Goal: Task Accomplishment & Management: Use online tool/utility

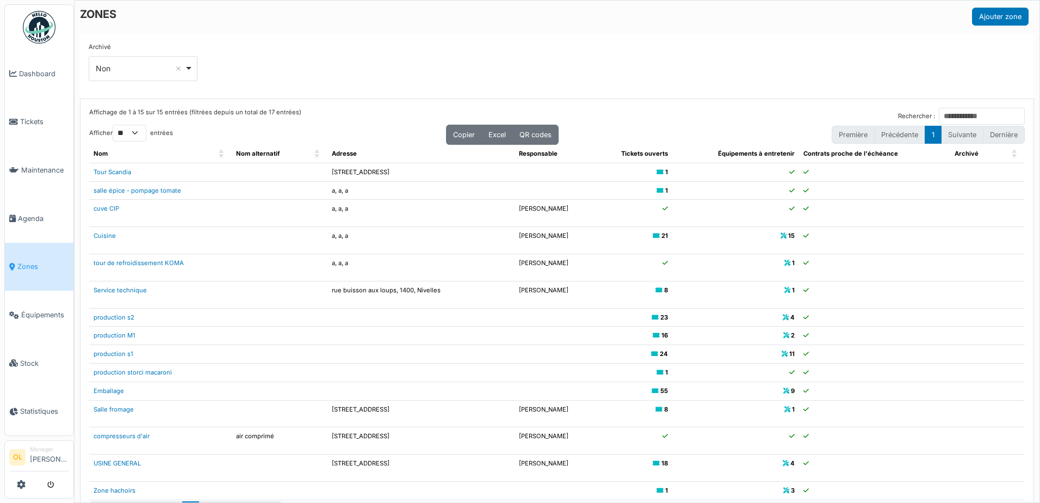
select select "**"
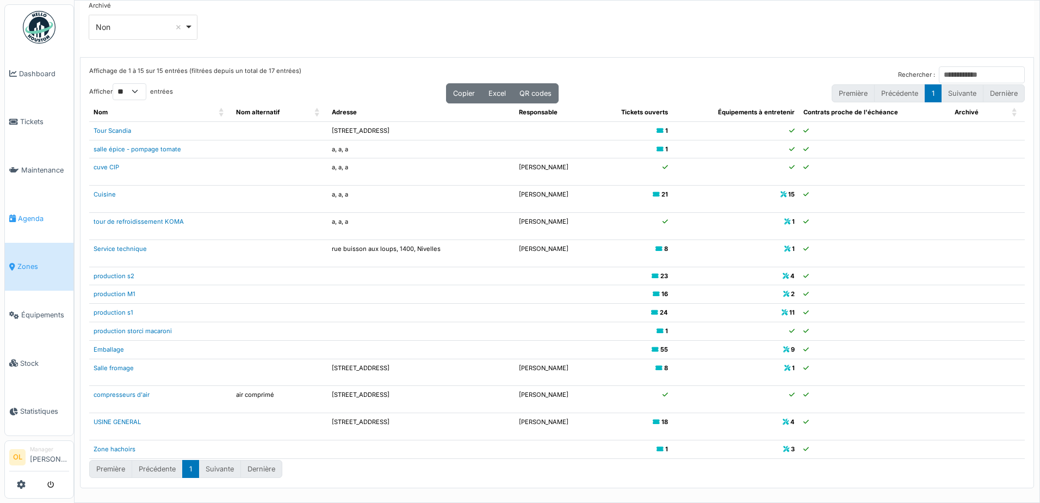
click at [28, 215] on span "Agenda" at bounding box center [43, 218] width 51 height 10
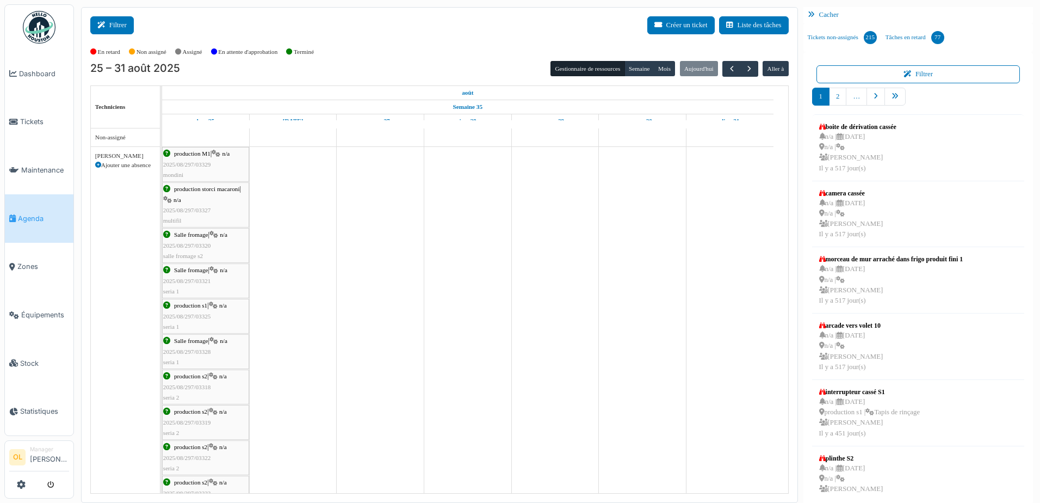
click at [102, 29] on button "Filtrer" at bounding box center [112, 25] width 44 height 18
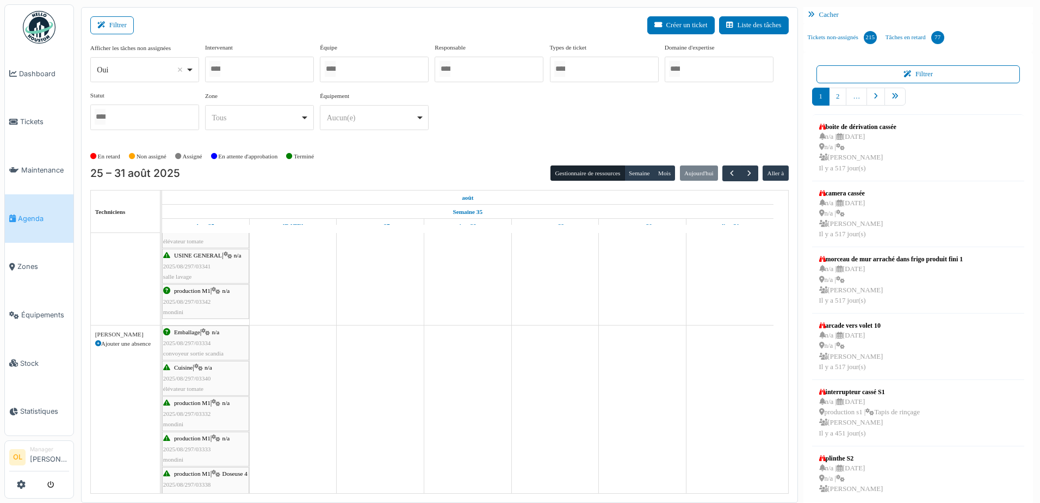
scroll to position [1199, 0]
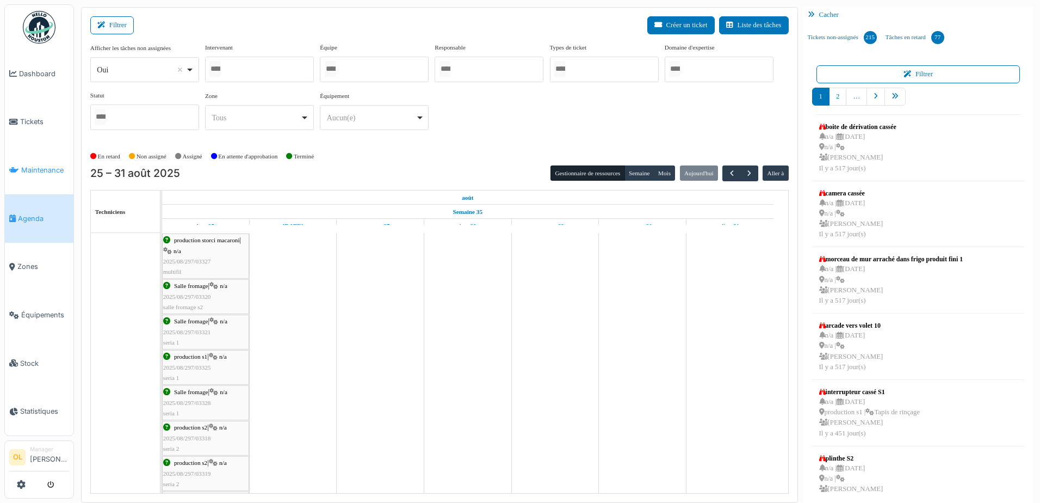
click at [25, 165] on span "Maintenance" at bounding box center [45, 170] width 48 height 10
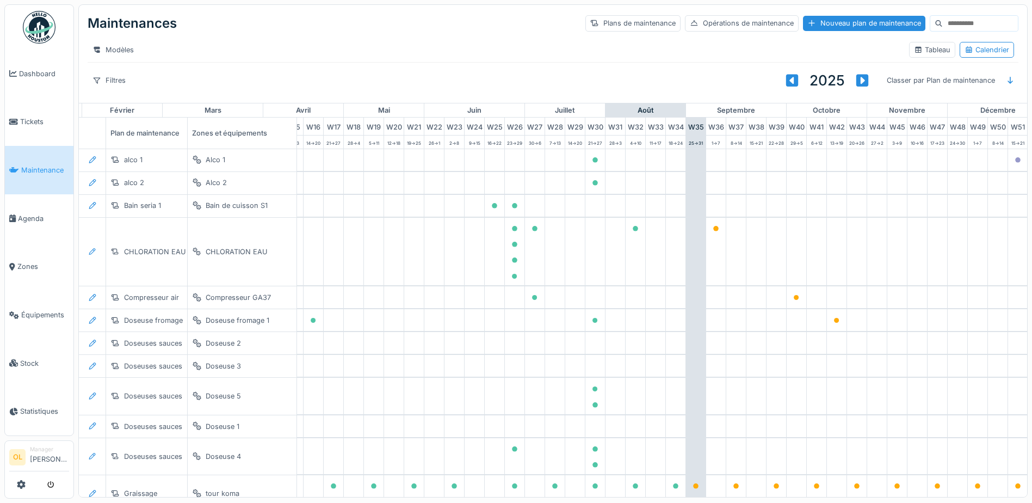
scroll to position [0, 361]
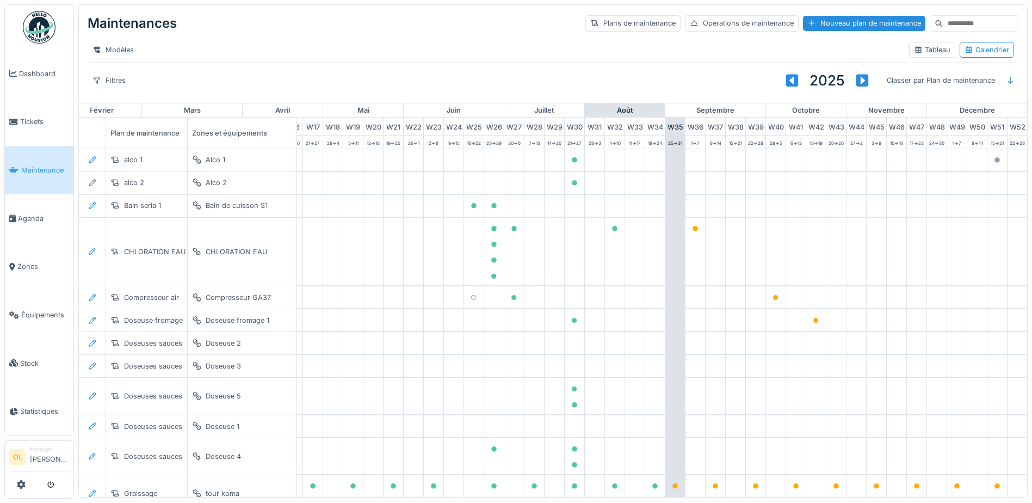
click at [943, 21] on input at bounding box center [980, 23] width 75 height 15
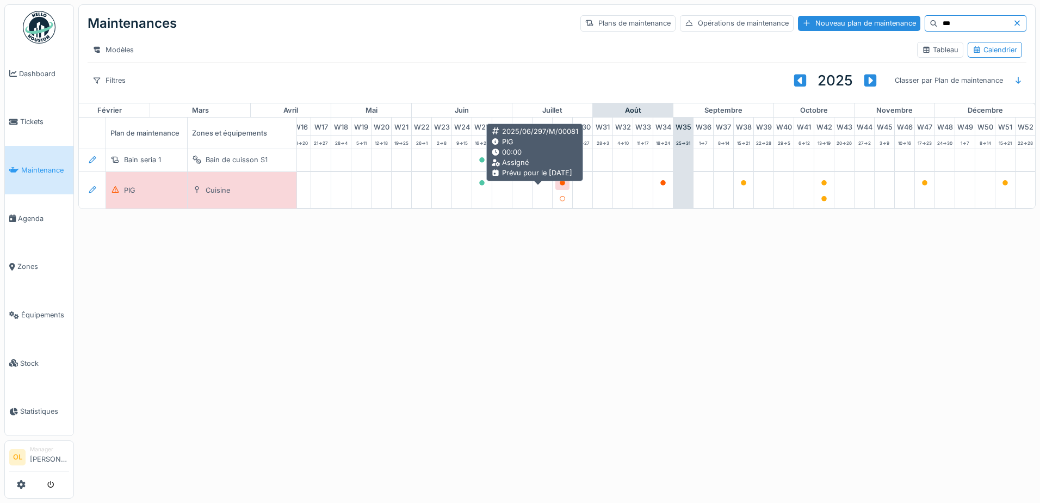
type input "***"
drag, startPoint x: 539, startPoint y: 192, endPoint x: 513, endPoint y: 277, distance: 89.8
click at [513, 278] on div "Annuler Maintenances Plans de maintenance Opérations de maintenance Nouveau pla…" at bounding box center [520, 251] width 1040 height 503
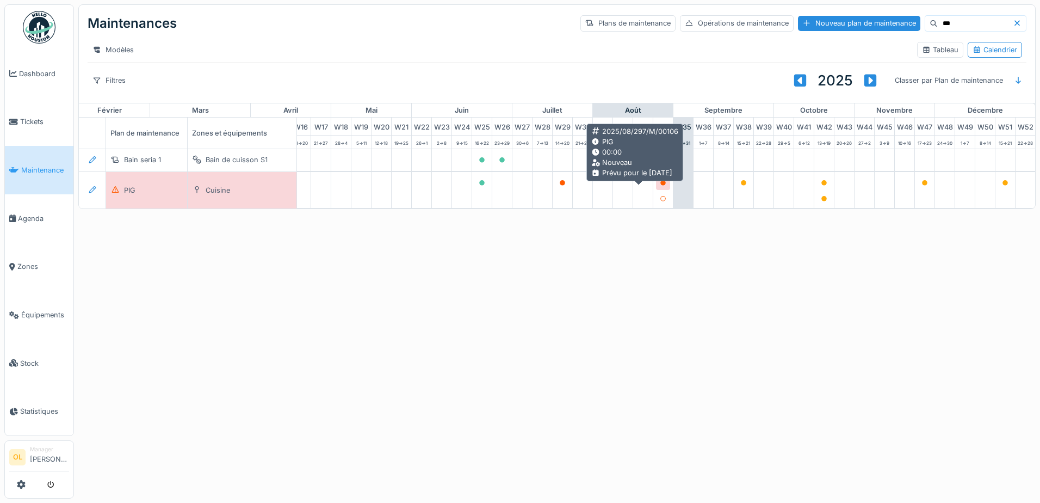
click at [660, 186] on icon at bounding box center [662, 182] width 5 height 5
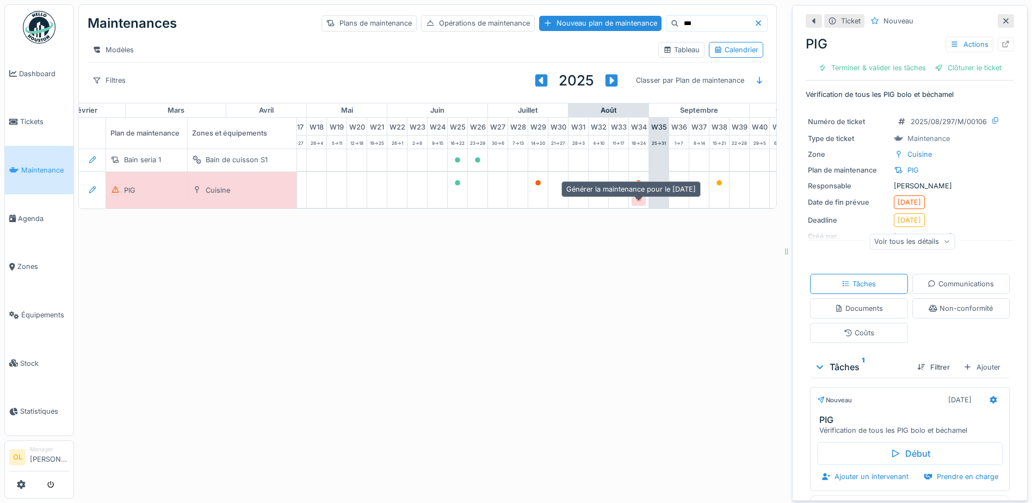
click at [639, 201] on icon at bounding box center [638, 198] width 7 height 5
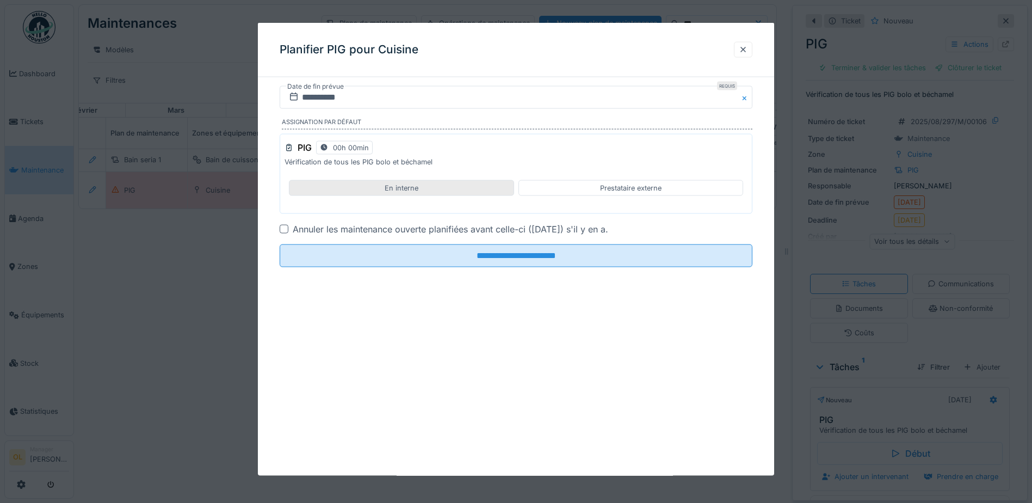
click at [458, 189] on div "En interne" at bounding box center [401, 188] width 225 height 16
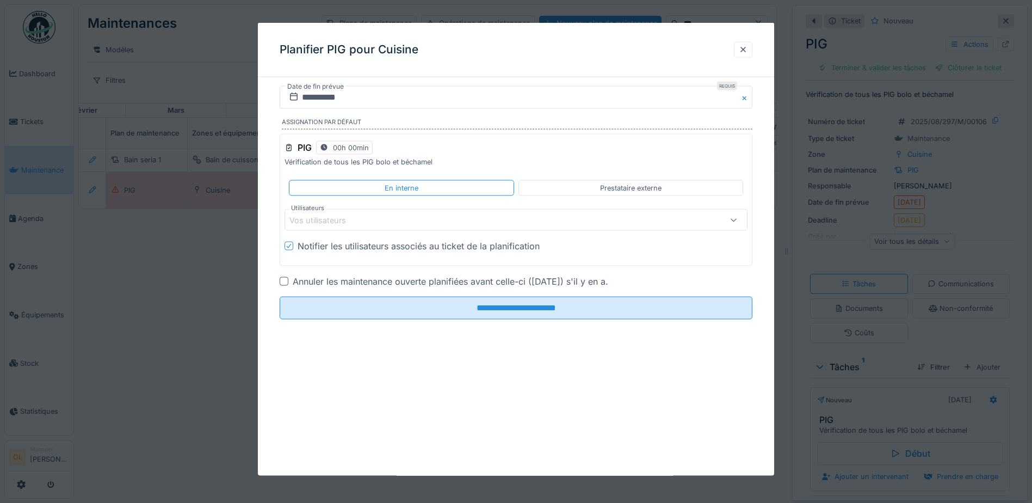
click at [381, 217] on div "Vos utilisateurs" at bounding box center [488, 220] width 399 height 12
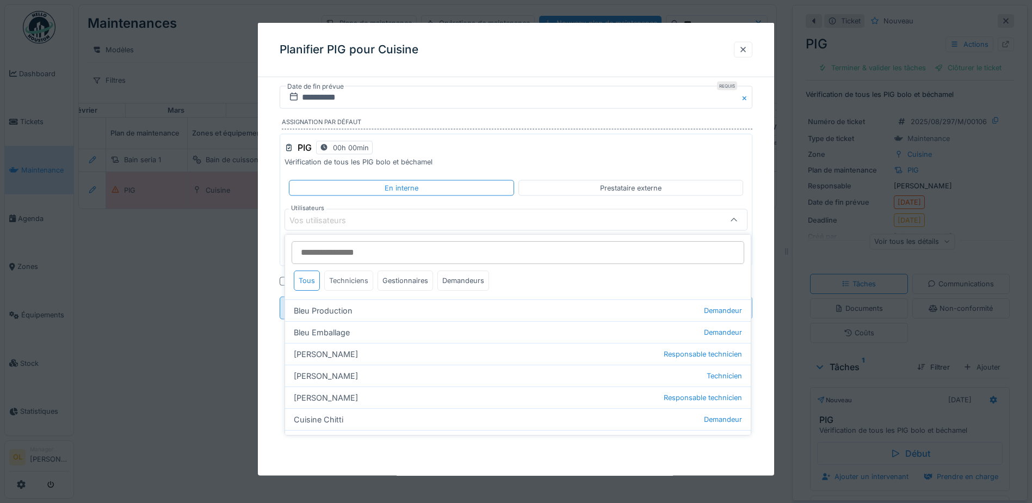
click at [348, 279] on div "Techniciens" at bounding box center [348, 280] width 49 height 20
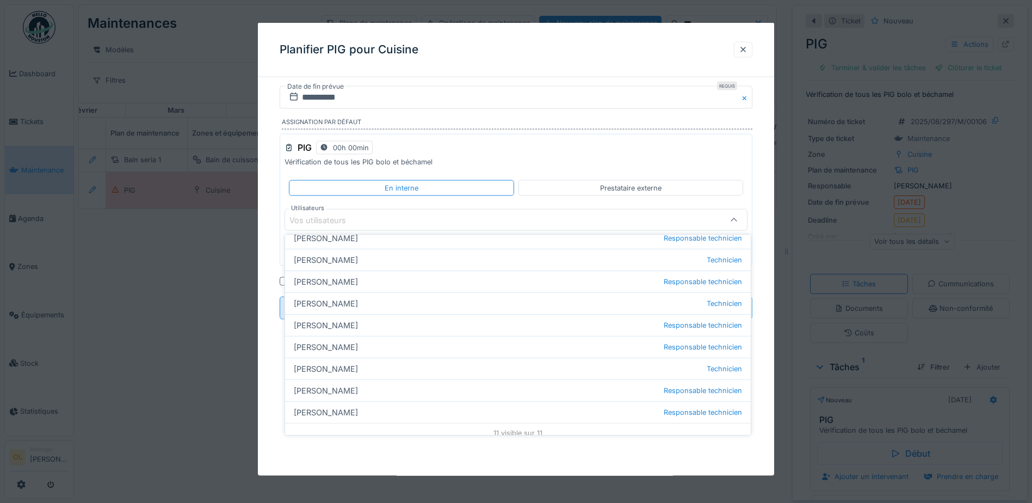
scroll to position [124, 0]
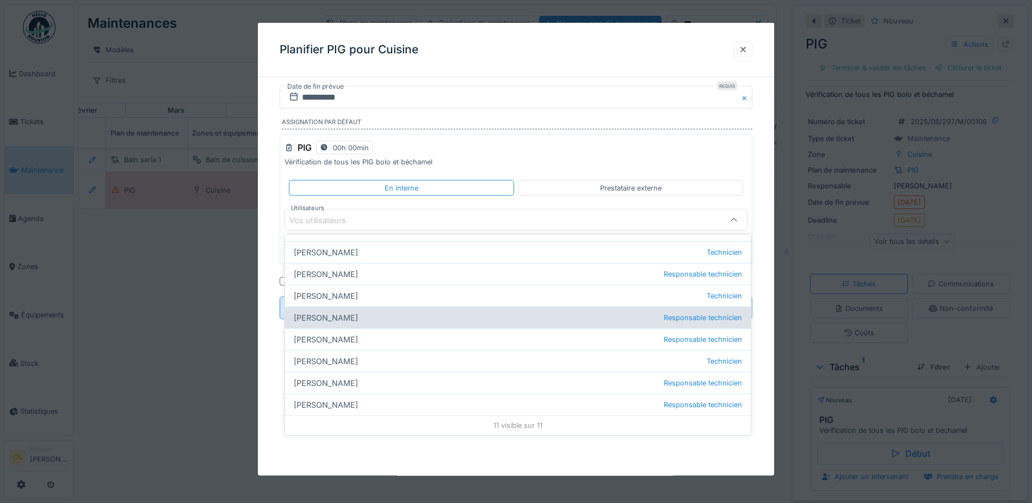
click at [444, 313] on div "Laurent Geluk Responsable technicien" at bounding box center [518, 317] width 466 height 22
type input "****"
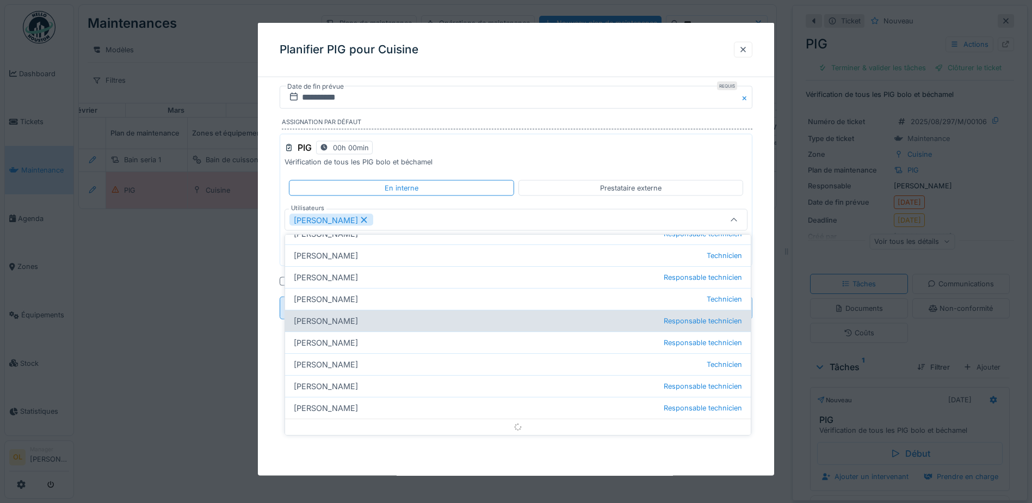
scroll to position [0, 0]
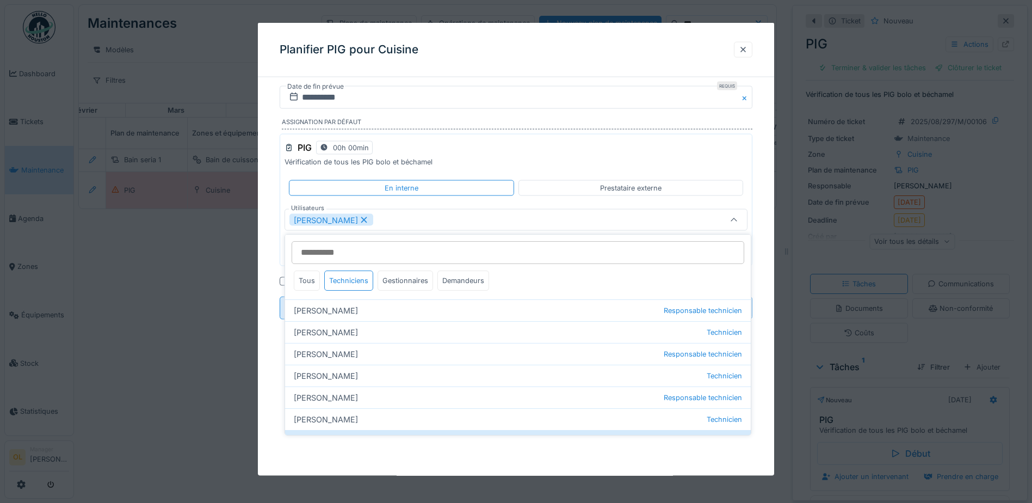
click at [659, 158] on p "Vérification de tous les PIG bolo et béchamel" at bounding box center [516, 162] width 463 height 10
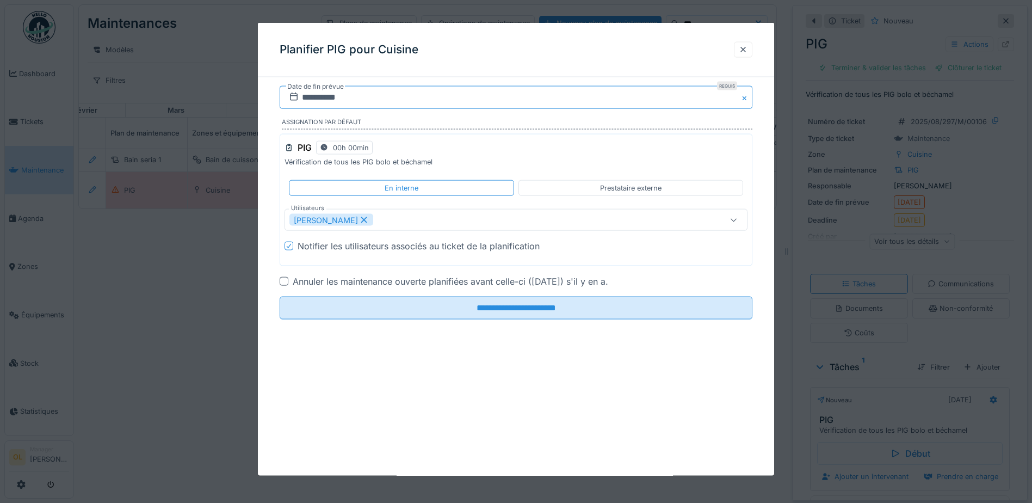
click at [686, 100] on input "**********" at bounding box center [516, 97] width 473 height 23
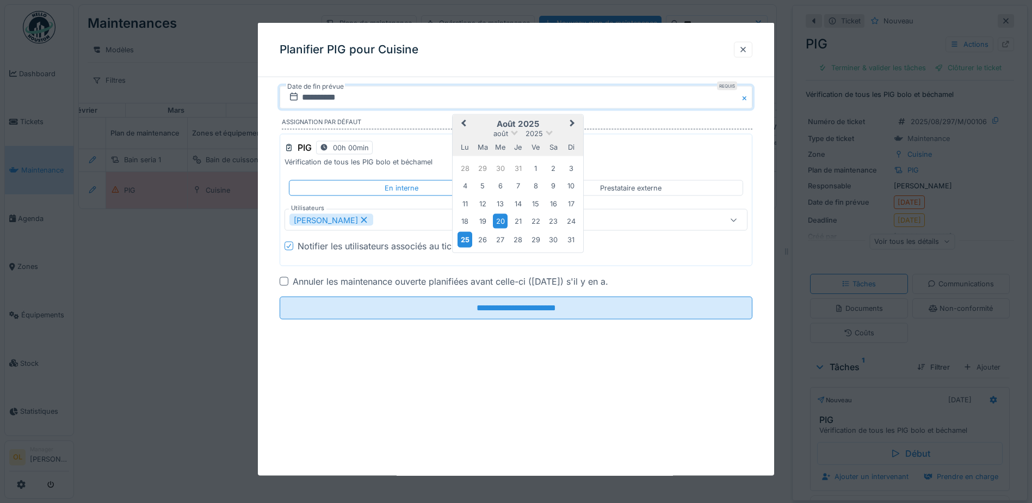
click at [465, 243] on div "25" at bounding box center [465, 239] width 15 height 16
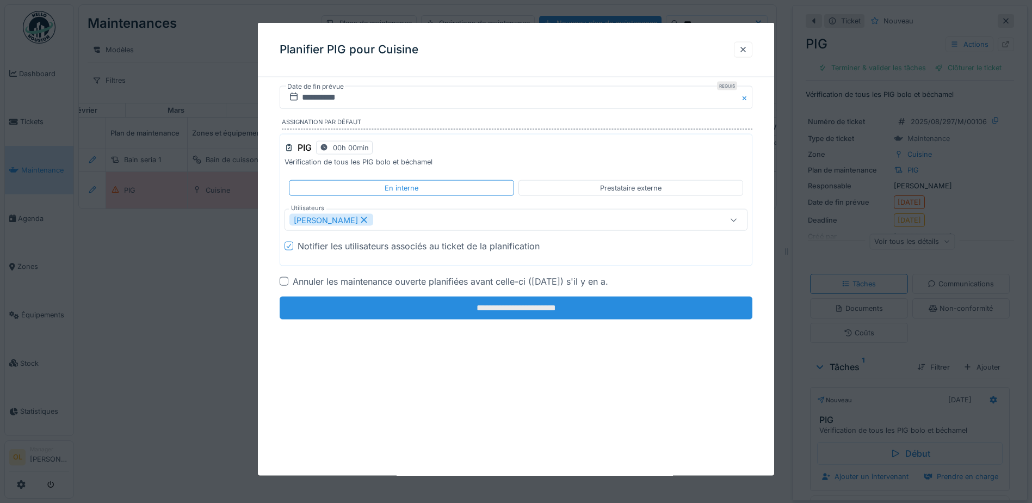
click at [475, 312] on input "**********" at bounding box center [516, 308] width 473 height 23
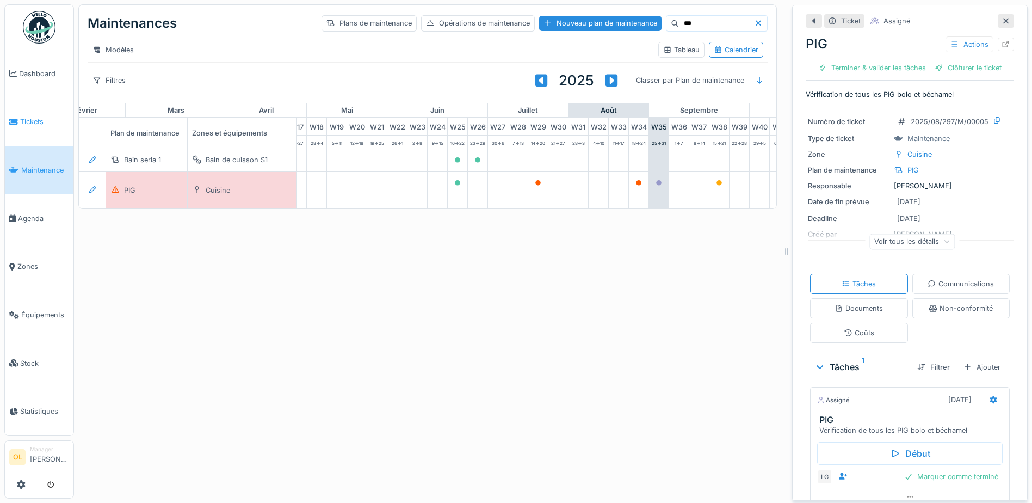
click at [29, 120] on span "Tickets" at bounding box center [44, 121] width 49 height 10
click at [38, 122] on span "Tickets" at bounding box center [44, 121] width 49 height 10
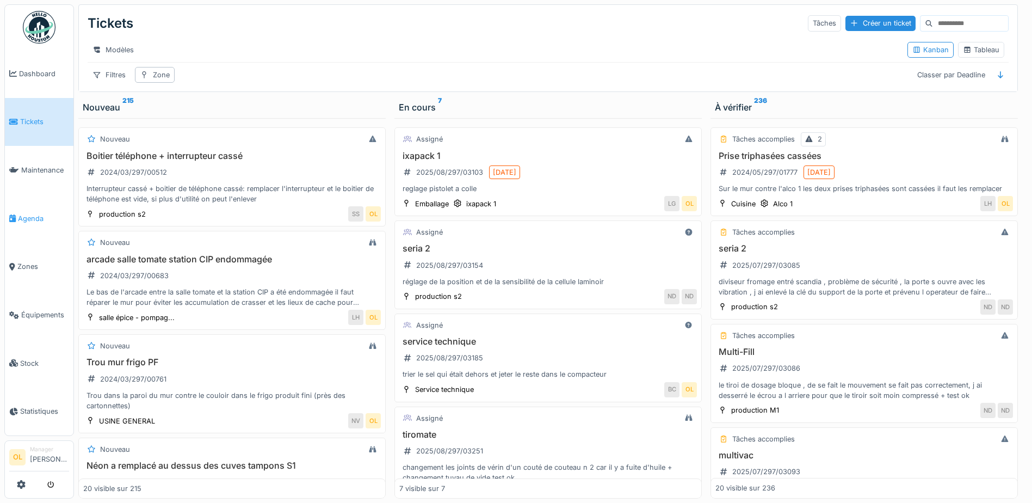
click at [21, 213] on span "Agenda" at bounding box center [43, 218] width 51 height 10
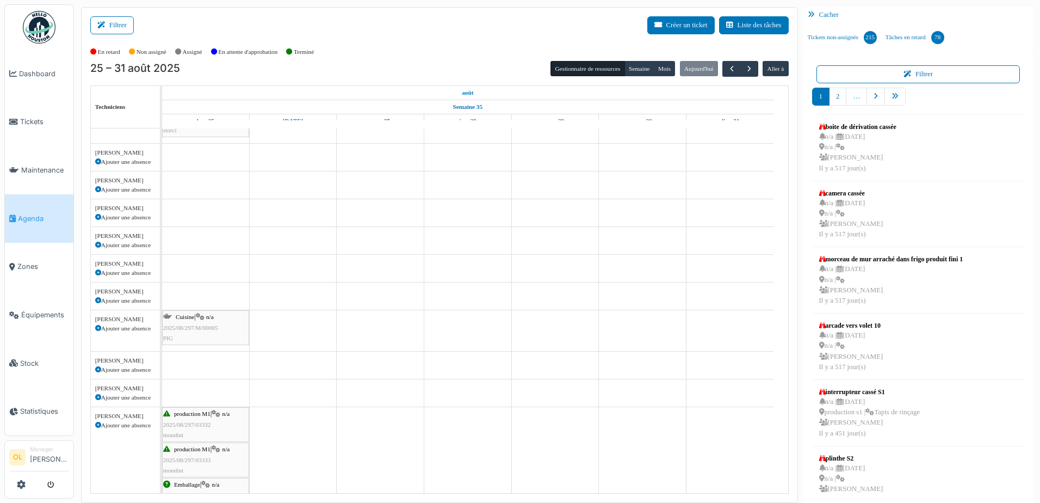
scroll to position [544, 0]
